Goal: Transaction & Acquisition: Purchase product/service

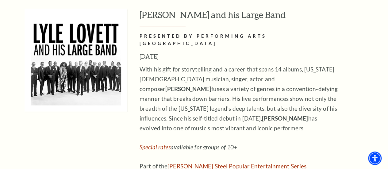
scroll to position [614, 0]
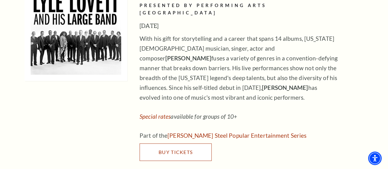
click at [175, 149] on span "Buy Tickets" at bounding box center [176, 152] width 34 height 6
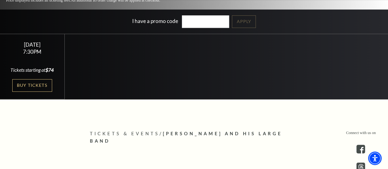
scroll to position [123, 0]
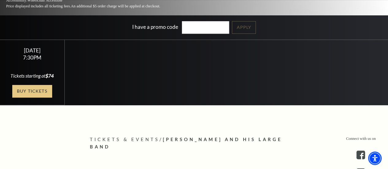
click at [33, 85] on link "Buy Tickets" at bounding box center [32, 91] width 40 height 13
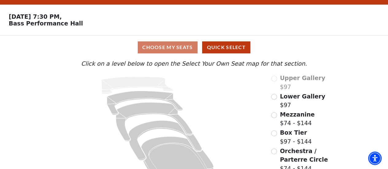
scroll to position [31, 0]
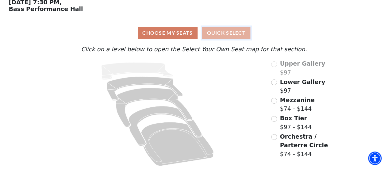
click at [232, 30] on button "Quick Select" at bounding box center [226, 33] width 48 height 12
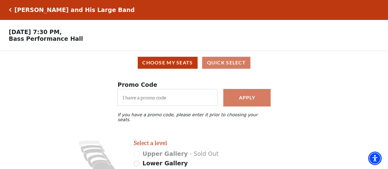
scroll to position [61, 0]
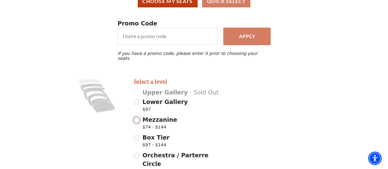
click at [138, 118] on input "Mezzanine $74 - $144" at bounding box center [137, 120] width 6 height 6
radio input "true"
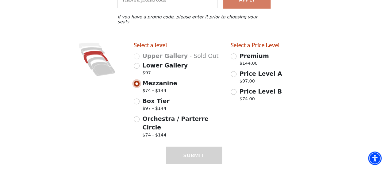
scroll to position [105, 0]
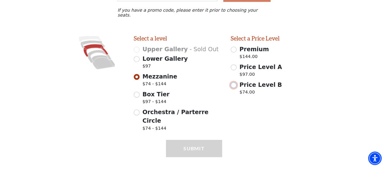
click at [234, 82] on input "Price Level B $74.00" at bounding box center [234, 85] width 6 height 6
radio input "true"
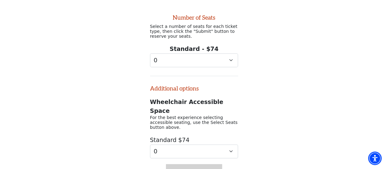
scroll to position [250, 0]
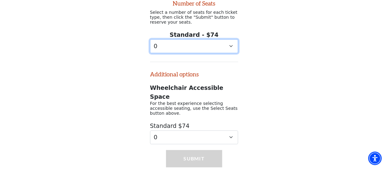
click at [233, 39] on select "0 1 2 3 4" at bounding box center [194, 46] width 88 height 14
select select "3"
click at [150, 39] on select "0 1 2 3 4" at bounding box center [194, 46] width 88 height 14
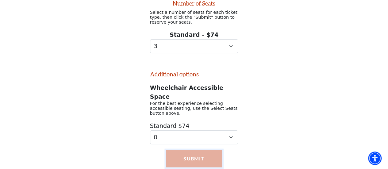
click at [207, 150] on button "Submit" at bounding box center [194, 158] width 56 height 17
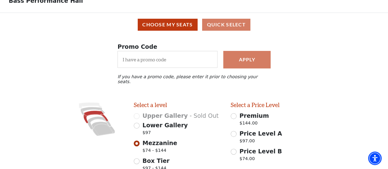
scroll to position [37, 0]
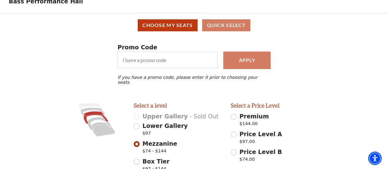
click at [227, 27] on div "Choose My Seats Quick Select" at bounding box center [194, 25] width 380 height 12
click at [220, 31] on div "Choose My Seats Quick Select" at bounding box center [194, 25] width 380 height 12
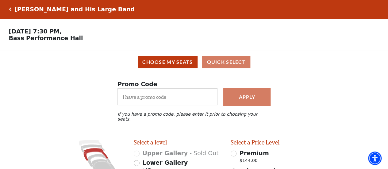
scroll to position [0, 0]
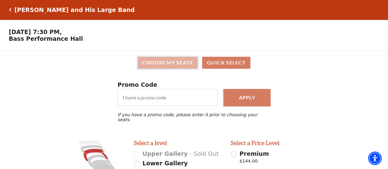
click at [176, 63] on button "Choose My Seats" at bounding box center [168, 63] width 60 height 12
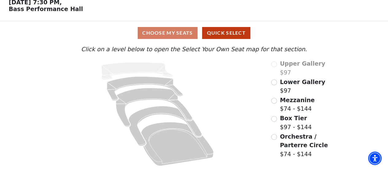
scroll to position [31, 0]
click at [277, 137] on input "Orchestra / Parterre Circle$74 - $144\a" at bounding box center [274, 137] width 6 height 6
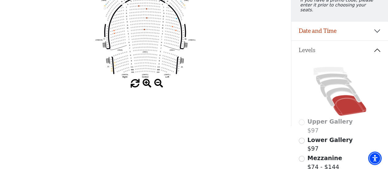
scroll to position [52, 0]
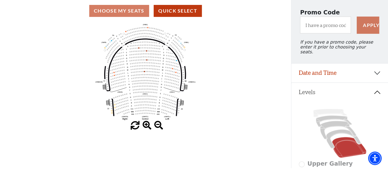
click at [147, 127] on span at bounding box center [147, 125] width 9 height 9
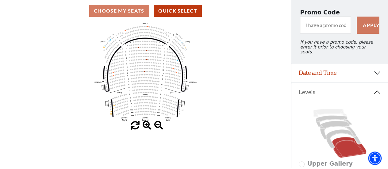
click at [147, 127] on span at bounding box center [147, 125] width 9 height 9
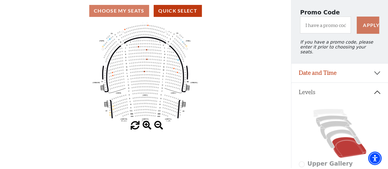
click at [147, 127] on span at bounding box center [147, 125] width 9 height 9
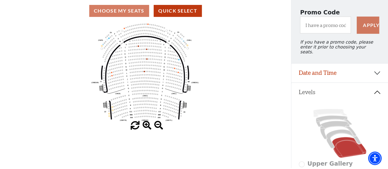
click at [147, 127] on span at bounding box center [147, 125] width 9 height 9
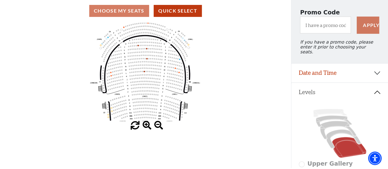
click at [147, 127] on span at bounding box center [147, 125] width 9 height 9
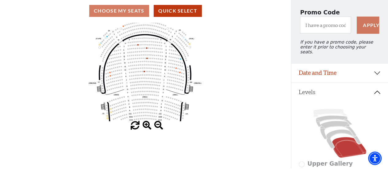
click at [147, 127] on span at bounding box center [147, 125] width 9 height 9
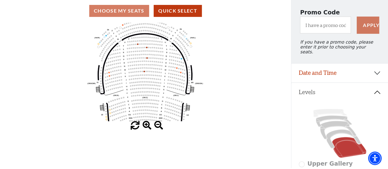
click at [147, 127] on span at bounding box center [147, 125] width 9 height 9
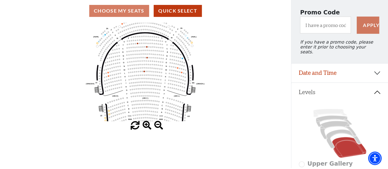
click at [147, 127] on span at bounding box center [147, 125] width 9 height 9
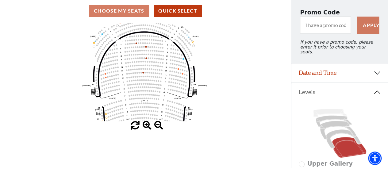
click at [149, 98] on icon "Left (ORPITL) Right (ORPITR) Center (ORPITC) ZZ AA YY BB ZA ZA (ORCL) (ORCR) (O…" at bounding box center [145, 72] width 262 height 99
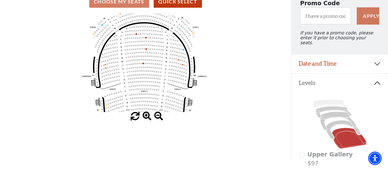
scroll to position [61, 0]
click at [337, 121] on icon at bounding box center [343, 129] width 35 height 19
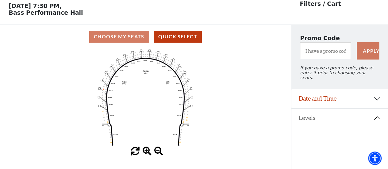
scroll to position [28, 0]
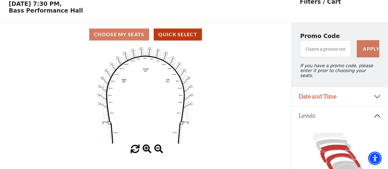
click at [337, 147] on icon at bounding box center [338, 154] width 36 height 18
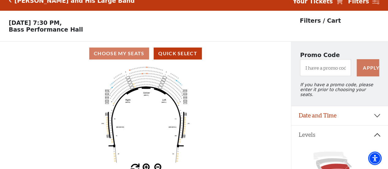
scroll to position [0, 0]
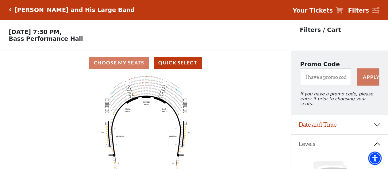
click at [49, 10] on h5 "[PERSON_NAME] and His Large Band" at bounding box center [74, 9] width 120 height 7
click at [12, 10] on div "[PERSON_NAME] and His Large Band" at bounding box center [73, 9] width 123 height 7
click at [11, 10] on icon "Click here to go back to filters" at bounding box center [10, 10] width 3 height 4
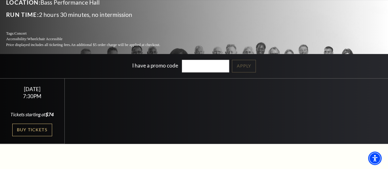
scroll to position [92, 0]
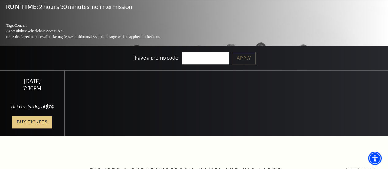
click at [32, 116] on link "Buy Tickets" at bounding box center [32, 122] width 40 height 13
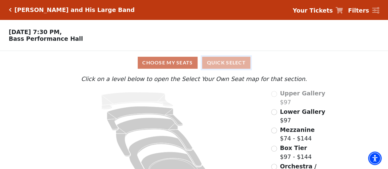
click at [220, 64] on button "Quick Select" at bounding box center [226, 63] width 48 height 12
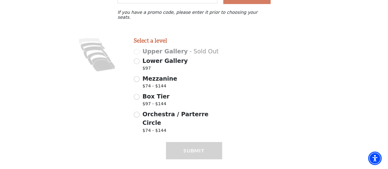
scroll to position [105, 0]
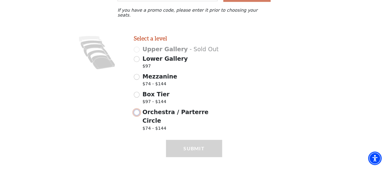
click at [138, 111] on input "Orchestra / Parterre Circle $74 - $144" at bounding box center [137, 113] width 6 height 6
radio input "true"
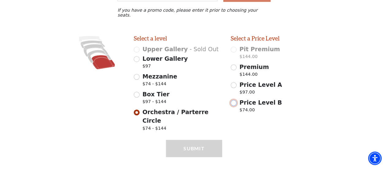
click at [235, 100] on input "Price Level B $74.00" at bounding box center [234, 103] width 6 height 6
radio input "true"
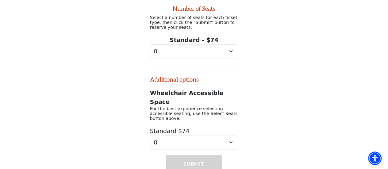
scroll to position [250, 0]
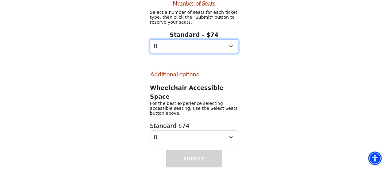
click at [220, 39] on select "0 1 2 3 4" at bounding box center [194, 46] width 88 height 14
select select "3"
click at [150, 39] on select "0 1 2 3 4" at bounding box center [194, 46] width 88 height 14
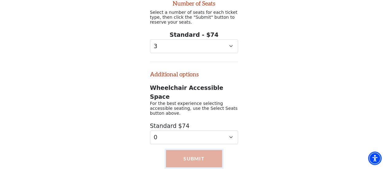
click at [200, 150] on button "Submit" at bounding box center [194, 158] width 56 height 17
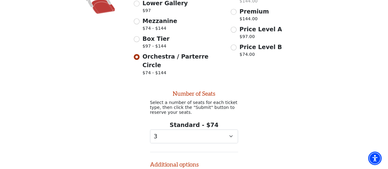
scroll to position [130, 0]
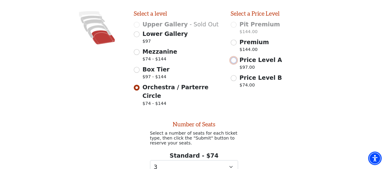
click at [234, 58] on input "Price Level A $97.00" at bounding box center [234, 60] width 6 height 6
radio input "true"
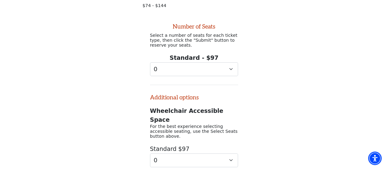
scroll to position [222, 0]
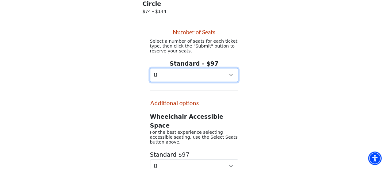
click at [187, 70] on select "0 1 2 3 4 5 6 7 8 9" at bounding box center [194, 75] width 88 height 14
select select "3"
click at [150, 68] on select "0 1 2 3 4 5 6 7 8 9" at bounding box center [194, 75] width 88 height 14
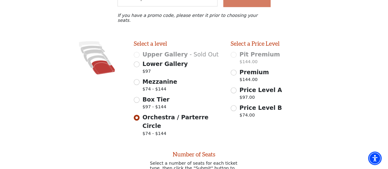
scroll to position [99, 0]
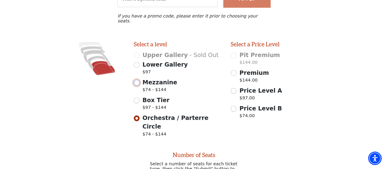
click at [136, 82] on input "Mezzanine $74 - $144" at bounding box center [137, 83] width 6 height 6
radio input "true"
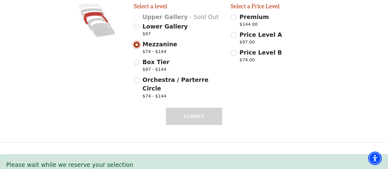
scroll to position [106, 0]
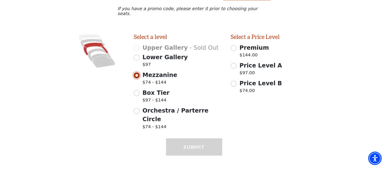
click at [138, 73] on input "Mezzanine $74 - $144" at bounding box center [137, 75] width 6 height 6
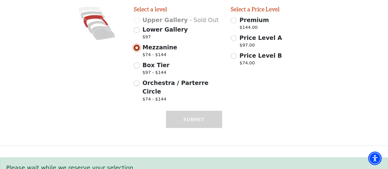
scroll to position [137, 0]
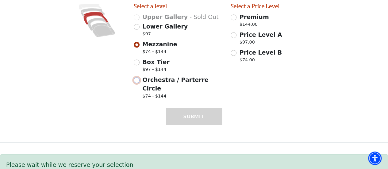
click at [138, 78] on input "Orchestra / Parterre Circle $74 - $144" at bounding box center [137, 80] width 6 height 6
radio input "true"
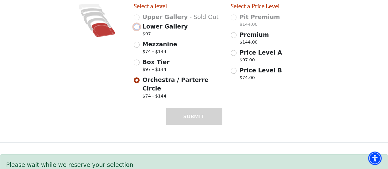
click at [137, 26] on input "Lower Gallery $97" at bounding box center [137, 27] width 6 height 6
radio input "true"
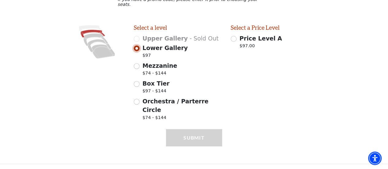
scroll to position [106, 0]
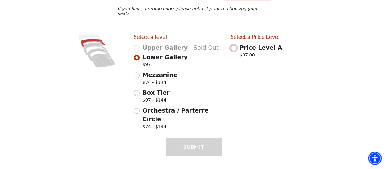
click at [234, 46] on input "Price Level A $97.00" at bounding box center [234, 48] width 6 height 6
radio input "true"
select select "3"
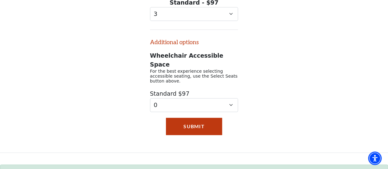
scroll to position [283, 0]
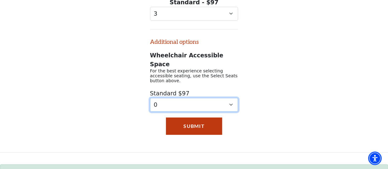
click at [232, 98] on select "0 1 2" at bounding box center [194, 105] width 88 height 14
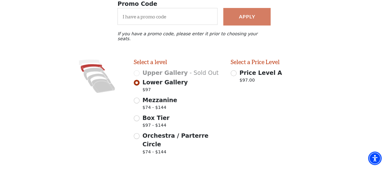
scroll to position [68, 0]
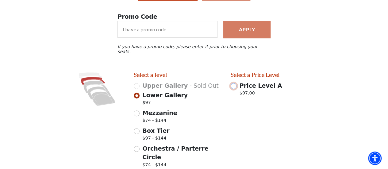
click at [234, 83] on input "Price Level A $97.00" at bounding box center [234, 86] width 6 height 6
radio input "true"
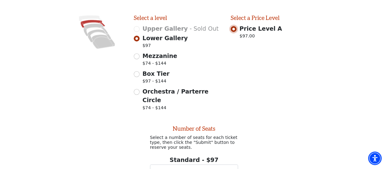
scroll to position [99, 0]
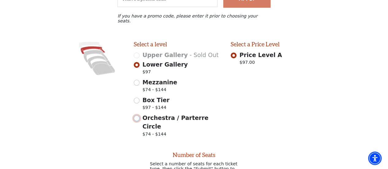
click at [137, 116] on input "Orchestra / Parterre Circle $74 - $144" at bounding box center [137, 118] width 6 height 6
radio input "true"
radio input "false"
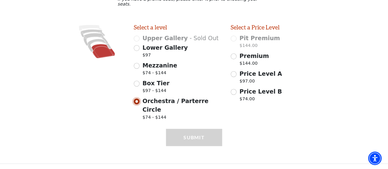
scroll to position [106, 0]
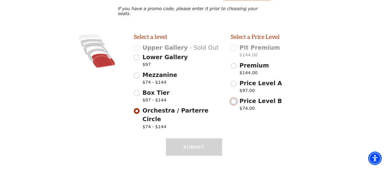
click at [234, 99] on input "Price Level B $74.00" at bounding box center [234, 102] width 6 height 6
radio input "true"
select select "3"
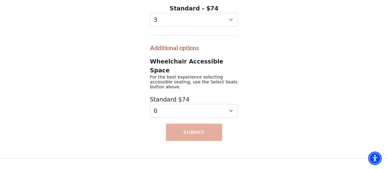
scroll to position [283, 0]
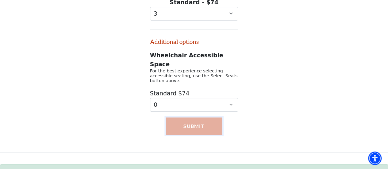
click at [203, 118] on button "Submit" at bounding box center [194, 126] width 56 height 17
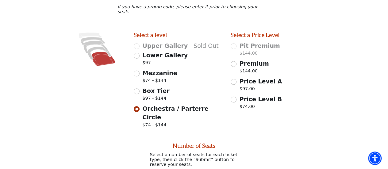
scroll to position [99, 0]
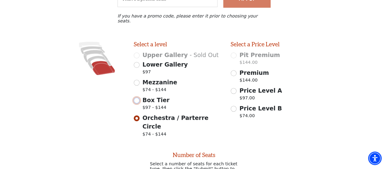
click at [138, 99] on input "Box Tier $97 - $144" at bounding box center [137, 101] width 6 height 6
radio input "true"
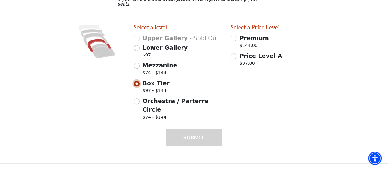
scroll to position [106, 0]
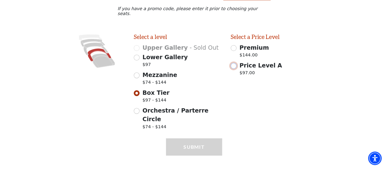
click at [235, 65] on input "Price Level A $97.00" at bounding box center [234, 66] width 6 height 6
radio input "true"
select select "3"
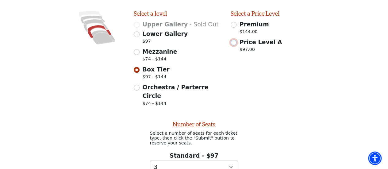
scroll to position [99, 0]
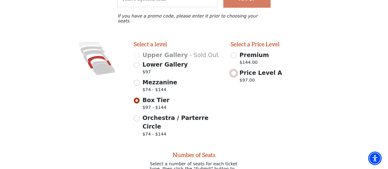
click at [235, 71] on input "Price Level A $97.00" at bounding box center [234, 73] width 6 height 6
radio input "true"
click at [135, 81] on input "Mezzanine $74 - $144" at bounding box center [137, 83] width 6 height 6
radio input "true"
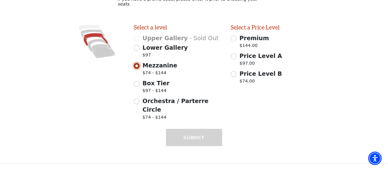
scroll to position [106, 0]
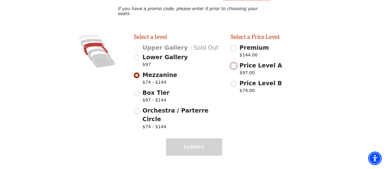
click at [234, 63] on input "Price Level A $97.00" at bounding box center [234, 66] width 6 height 6
radio input "true"
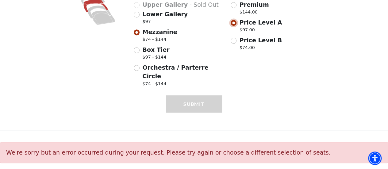
select select "3"
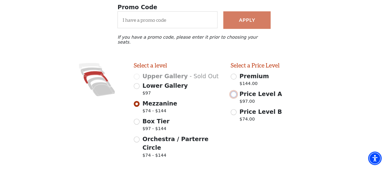
scroll to position [68, 0]
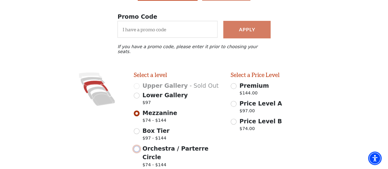
click at [137, 148] on input "Orchestra / Parterre Circle $74 - $144" at bounding box center [137, 149] width 6 height 6
radio input "true"
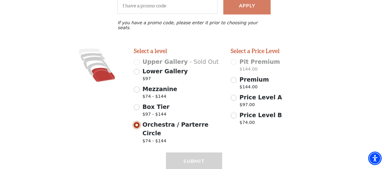
scroll to position [76, 0]
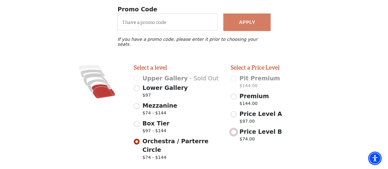
click at [235, 129] on input "Price Level B $74.00" at bounding box center [234, 132] width 6 height 6
radio input "true"
select select "3"
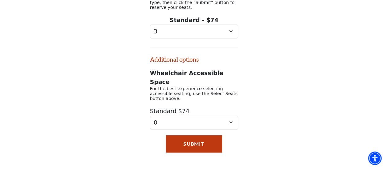
scroll to position [252, 0]
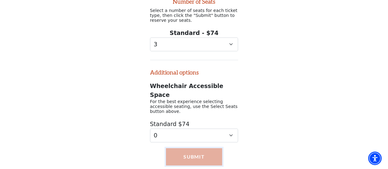
click at [209, 148] on button "Submit" at bounding box center [194, 156] width 56 height 17
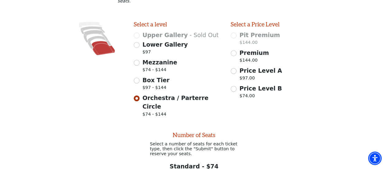
scroll to position [99, 0]
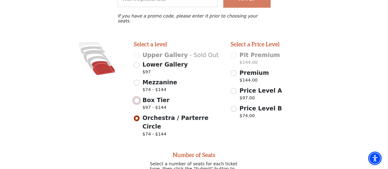
click at [138, 99] on input "Box Tier $97 - $144" at bounding box center [137, 101] width 6 height 6
radio input "true"
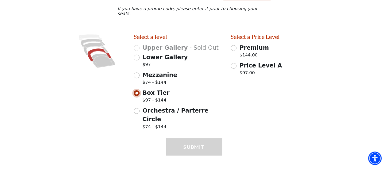
scroll to position [106, 0]
click at [137, 73] on input "Mezzanine $74 - $144" at bounding box center [137, 75] width 6 height 6
radio input "true"
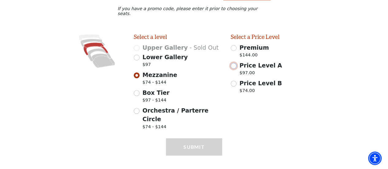
click at [235, 64] on input "Price Level A $97.00" at bounding box center [234, 66] width 6 height 6
radio input "true"
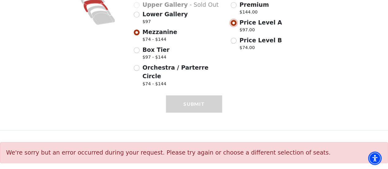
select select "3"
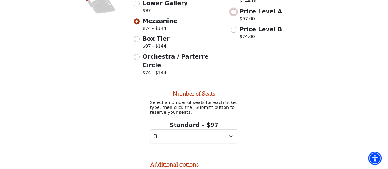
scroll to position [130, 0]
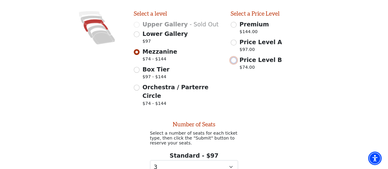
click at [234, 59] on input "Price Level B $74.00" at bounding box center [234, 60] width 6 height 6
radio input "true"
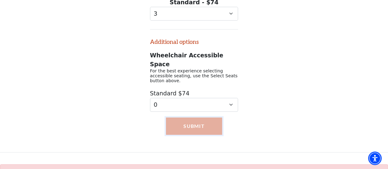
click at [179, 118] on button "Submit" at bounding box center [194, 126] width 56 height 17
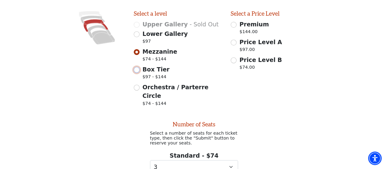
click at [136, 67] on input "Box Tier $97 - $144" at bounding box center [137, 70] width 6 height 6
radio input "true"
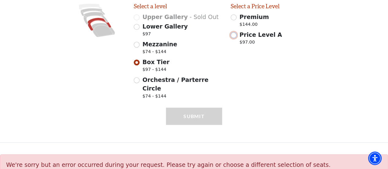
click at [234, 32] on input "Price Level A $97.00" at bounding box center [234, 35] width 6 height 6
radio input "true"
select select "3"
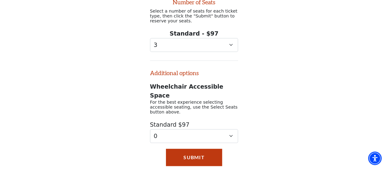
scroll to position [252, 0]
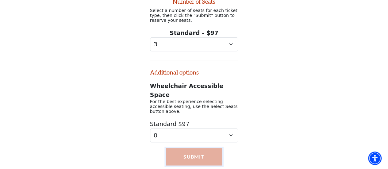
click at [199, 148] on button "Submit" at bounding box center [194, 156] width 56 height 17
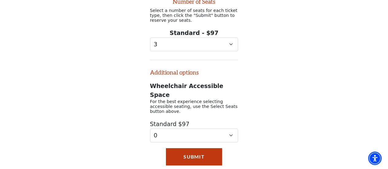
scroll to position [274, 0]
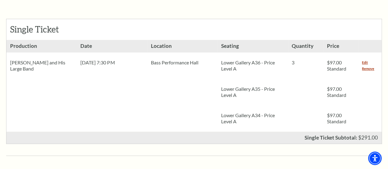
scroll to position [276, 0]
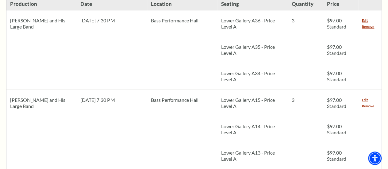
scroll to position [307, 0]
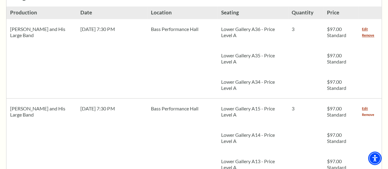
click at [366, 112] on link "Remove" at bounding box center [368, 115] width 12 height 6
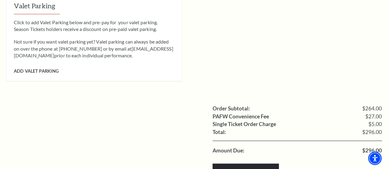
scroll to position [583, 0]
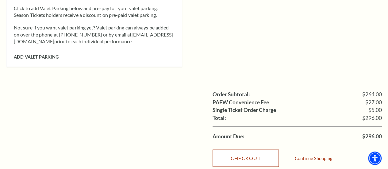
click at [247, 150] on link "Checkout" at bounding box center [246, 158] width 66 height 17
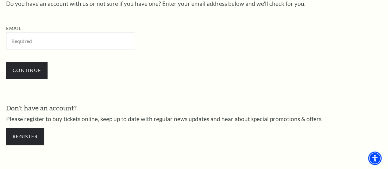
scroll to position [227, 0]
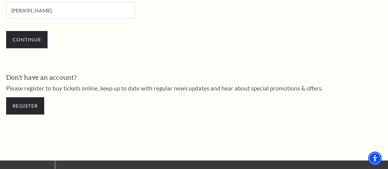
type input "[PERSON_NAME][EMAIL_ADDRESS][PERSON_NAME][PERSON_NAME][DOMAIN_NAME]"
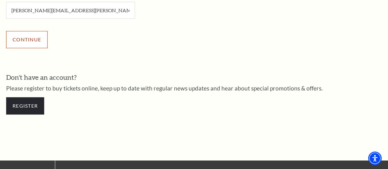
click at [33, 43] on input "Continue" at bounding box center [26, 39] width 41 height 17
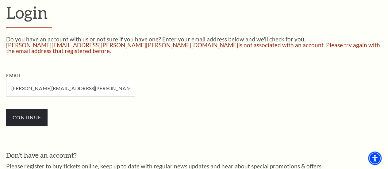
click at [79, 85] on input "[PERSON_NAME][EMAIL_ADDRESS][PERSON_NAME][PERSON_NAME][DOMAIN_NAME]" at bounding box center [70, 88] width 129 height 17
click at [79, 85] on input "jeff.wagner@cox.net" at bounding box center [70, 88] width 129 height 17
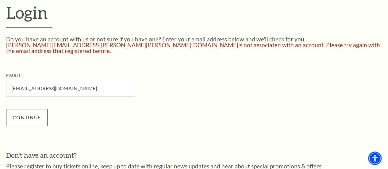
type input "[EMAIL_ADDRESS][DOMAIN_NAME]"
click at [36, 113] on input "Continue" at bounding box center [26, 117] width 41 height 17
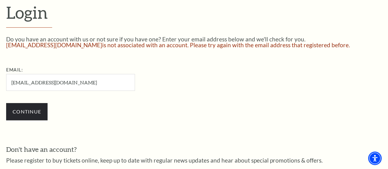
drag, startPoint x: 72, startPoint y: 85, endPoint x: 7, endPoint y: 81, distance: 65.5
click at [7, 81] on input "[EMAIL_ADDRESS][DOMAIN_NAME]" at bounding box center [70, 82] width 129 height 17
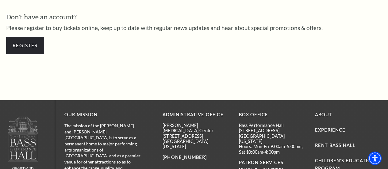
scroll to position [284, 0]
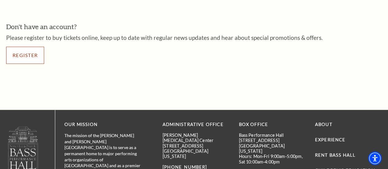
click at [25, 59] on link "Register" at bounding box center [25, 55] width 38 height 17
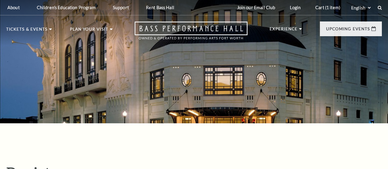
select select "1"
select select "[GEOGRAPHIC_DATA]"
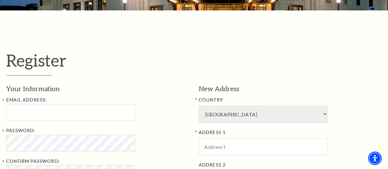
scroll to position [153, 0]
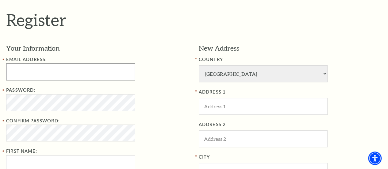
click at [111, 76] on input "Email Address:" at bounding box center [70, 72] width 129 height 17
type input "[EMAIL_ADDRESS][DOMAIN_NAME]"
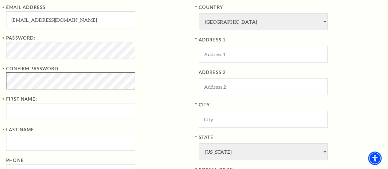
scroll to position [215, 0]
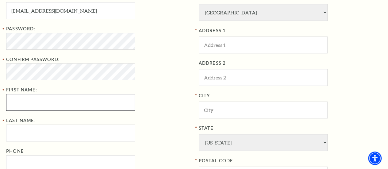
click at [85, 101] on input "First Name:" at bounding box center [70, 102] width 129 height 17
type input "Jeff"
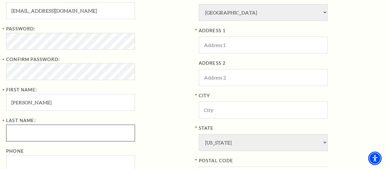
click at [61, 135] on input "Last Name:" at bounding box center [70, 133] width 129 height 17
type input "Wagner"
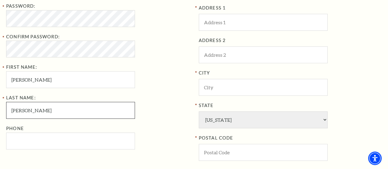
scroll to position [246, 0]
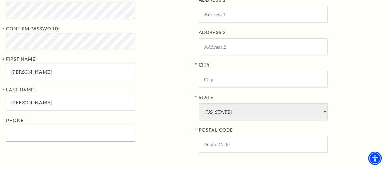
click at [72, 130] on input "Phone" at bounding box center [70, 133] width 129 height 17
type input "405-514-1233"
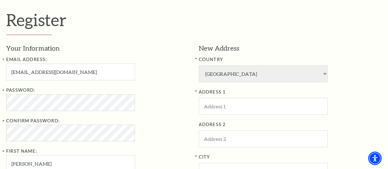
scroll to position [184, 0]
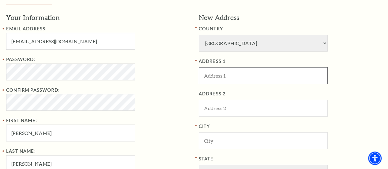
click at [226, 79] on input "ADDRESS 1" at bounding box center [263, 75] width 129 height 17
type input "404 NW 143rd Street"
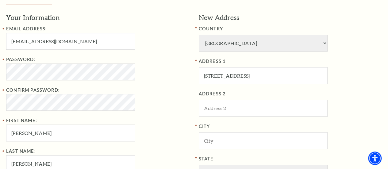
type input "Edmond"
select select "OK"
type input "73013"
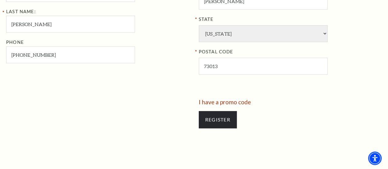
scroll to position [368, 0]
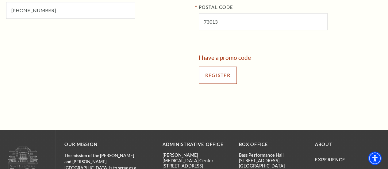
click at [218, 77] on input "Register" at bounding box center [218, 75] width 38 height 17
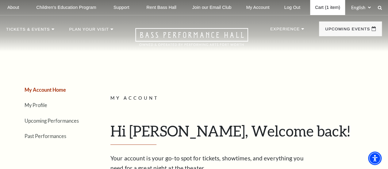
click at [327, 6] on link "Cart (1 item)" at bounding box center [327, 7] width 35 height 15
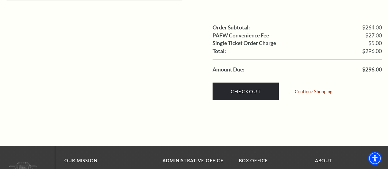
scroll to position [645, 0]
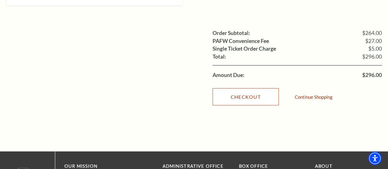
click at [247, 88] on link "Checkout" at bounding box center [246, 96] width 66 height 17
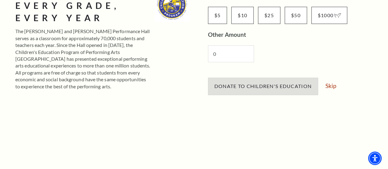
scroll to position [123, 0]
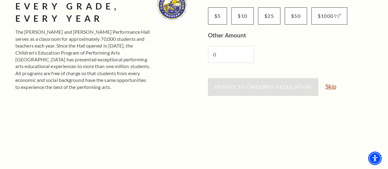
click at [333, 89] on link "Skip" at bounding box center [331, 86] width 11 height 6
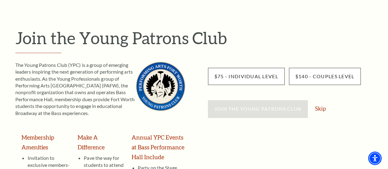
scroll to position [61, 0]
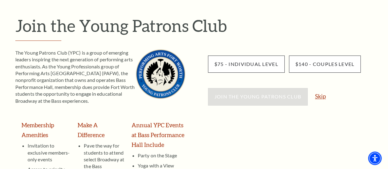
click at [320, 98] on link "Skip" at bounding box center [320, 96] width 11 height 6
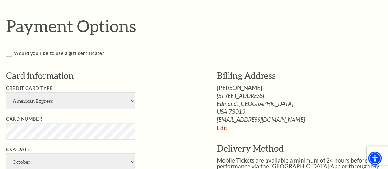
scroll to position [307, 0]
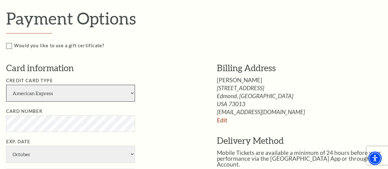
click at [130, 93] on select "American Express Visa Master Card Discover" at bounding box center [70, 93] width 129 height 17
select select "28"
click at [6, 85] on select "American Express Visa Master Card Discover" at bounding box center [70, 93] width 129 height 17
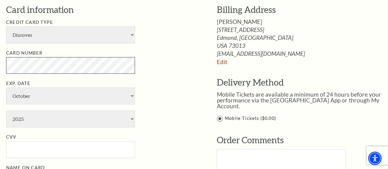
scroll to position [368, 0]
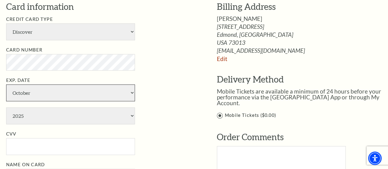
click at [115, 93] on select "January February March April May June July August September October November De…" at bounding box center [70, 92] width 129 height 17
select select "8"
click at [6, 84] on select "January February March April May June July August September October November De…" at bounding box center [70, 92] width 129 height 17
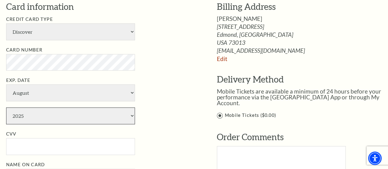
click at [112, 117] on select "2025 2026 2027 2028 2029 2030 2031 2032 2033 2034" at bounding box center [70, 115] width 129 height 17
select select "2027"
click at [6, 107] on select "2025 2026 2027 2028 2029 2030 2031 2032 2033 2034" at bounding box center [70, 115] width 129 height 17
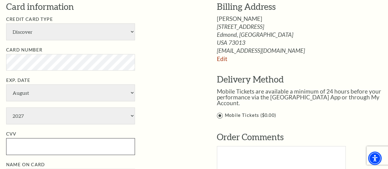
click at [93, 144] on input "CVV" at bounding box center [70, 146] width 129 height 17
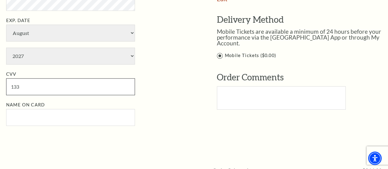
scroll to position [430, 0]
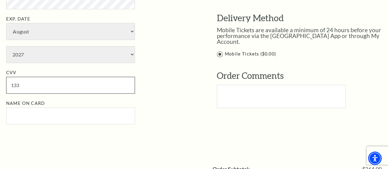
type input "133"
click at [104, 114] on input "Name on Card" at bounding box center [70, 115] width 129 height 17
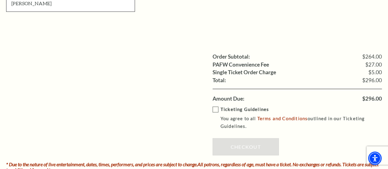
scroll to position [553, 0]
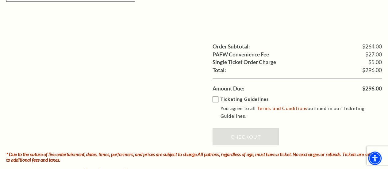
type input "JEFF M WAGNER"
click at [216, 99] on label "Ticketing Guidelines You agree to all Terms and Conditions outlined in our Tick…" at bounding box center [302, 107] width 178 height 25
click at [0, 0] on input "Ticketing Guidelines You agree to all Terms and Conditions outlined in our Tick…" at bounding box center [0, 0] width 0 height 0
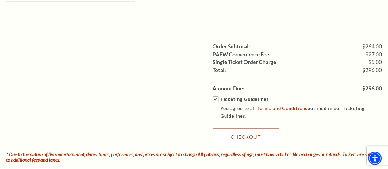
click at [243, 134] on link "Checkout" at bounding box center [246, 136] width 66 height 17
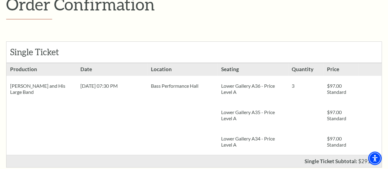
scroll to position [61, 0]
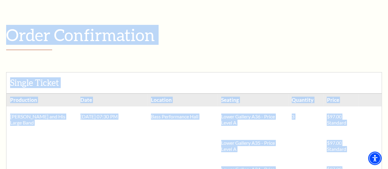
drag, startPoint x: 384, startPoint y: 108, endPoint x: 7, endPoint y: 36, distance: 383.5
click at [5, 36] on div "Order Confirmation Single Ticket Production Lower Gallery A36 - Price Level A" at bounding box center [194, 162] width 388 height 354
click at [207, 65] on div "Single Ticket Production 3 $97.00 Standard" at bounding box center [194, 129] width 376 height 140
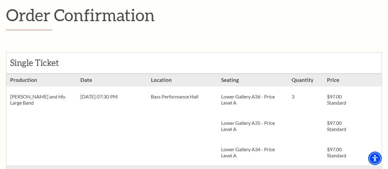
scroll to position [0, 0]
